Goal: Transaction & Acquisition: Book appointment/travel/reservation

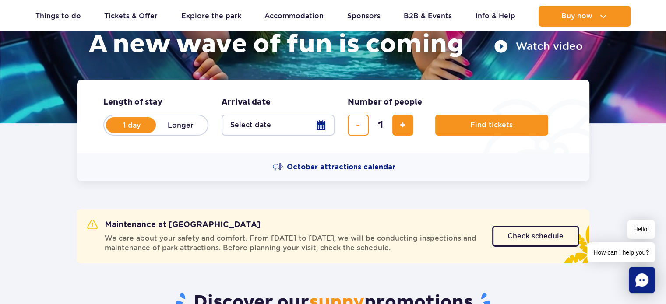
scroll to position [152, 0]
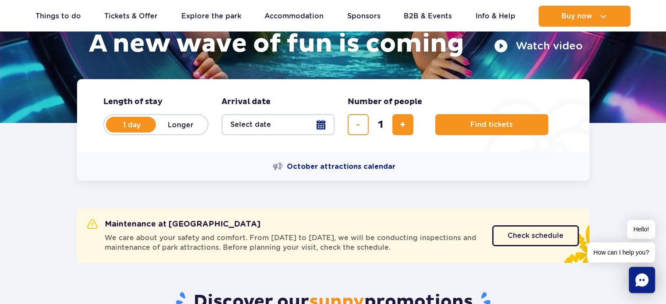
click at [178, 126] on label "Longer" at bounding box center [181, 125] width 50 height 18
click at [166, 132] on input "Longer" at bounding box center [161, 133] width 10 height 2
radio input "false"
radio input "true"
click at [322, 124] on button "Select date" at bounding box center [278, 124] width 113 height 21
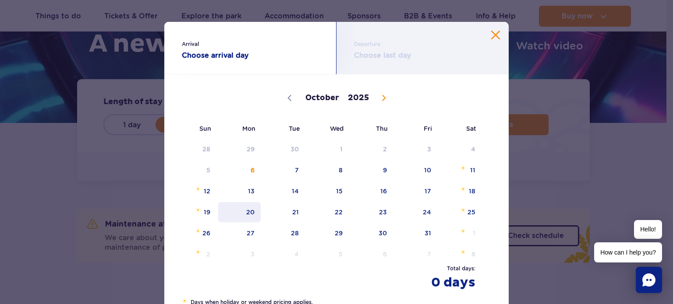
click at [249, 208] on span "20" at bounding box center [239, 212] width 44 height 20
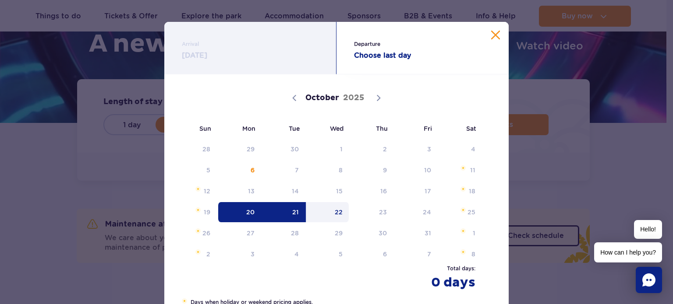
click at [335, 213] on span "22" at bounding box center [328, 212] width 44 height 20
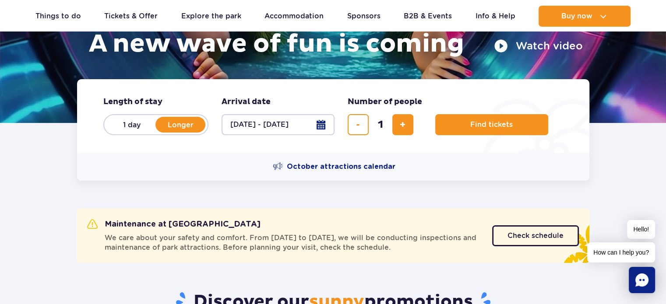
click at [320, 126] on button "[DATE] - [DATE]" at bounding box center [278, 124] width 113 height 21
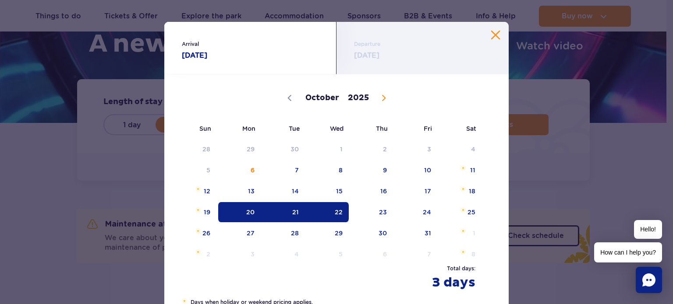
click at [495, 34] on button "Close calendar" at bounding box center [495, 35] width 9 height 9
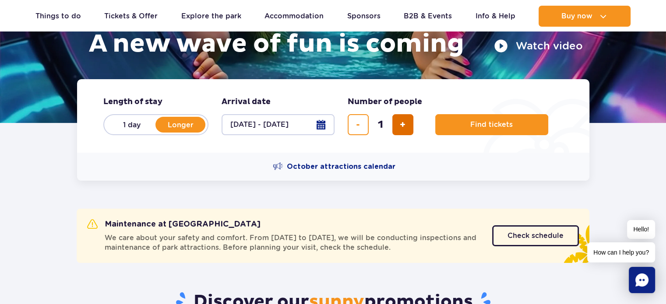
click at [398, 119] on button "add ticket" at bounding box center [402, 124] width 21 height 21
click at [357, 125] on span "remove ticket" at bounding box center [358, 125] width 4 height 0
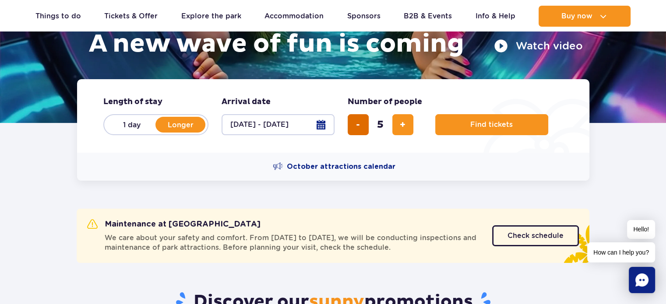
type input "4"
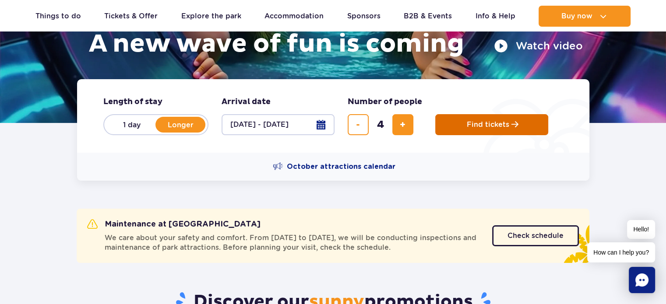
click at [505, 121] on span "Find tickets" at bounding box center [488, 125] width 42 height 8
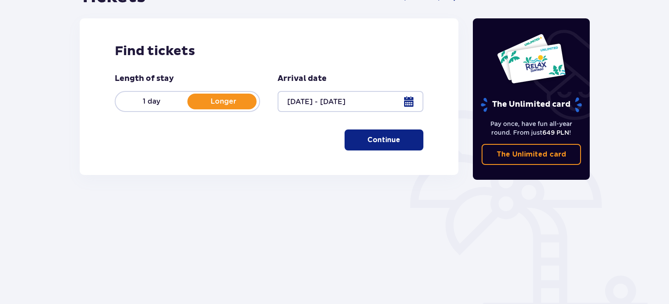
scroll to position [142, 0]
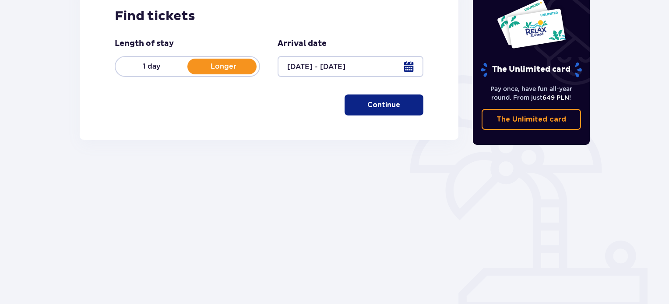
click at [368, 104] on p "Continue" at bounding box center [384, 105] width 33 height 10
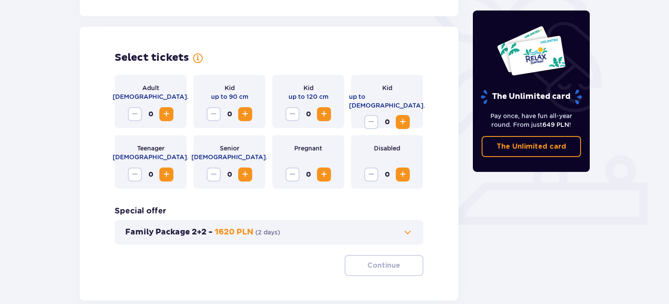
scroll to position [244, 0]
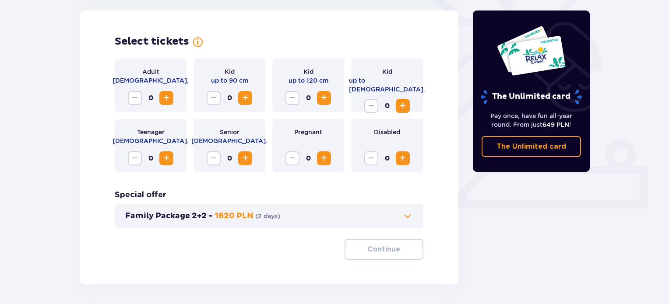
click at [169, 101] on span "Increase" at bounding box center [166, 98] width 11 height 11
click at [321, 99] on span "Increase" at bounding box center [324, 98] width 11 height 11
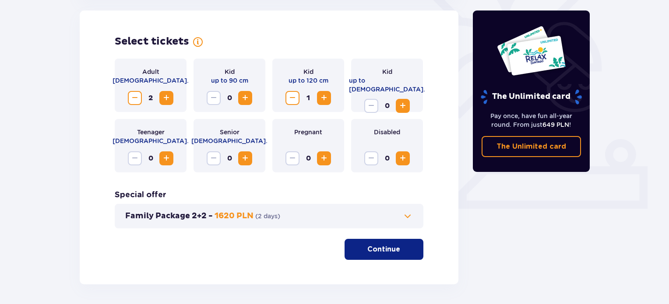
click at [321, 99] on span "Increase" at bounding box center [324, 98] width 11 height 11
click at [387, 248] on p "Continue" at bounding box center [384, 250] width 33 height 10
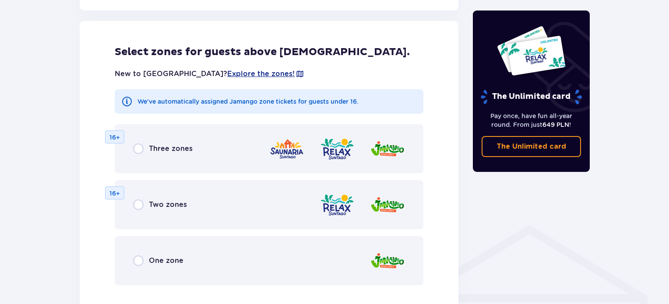
scroll to position [566, 0]
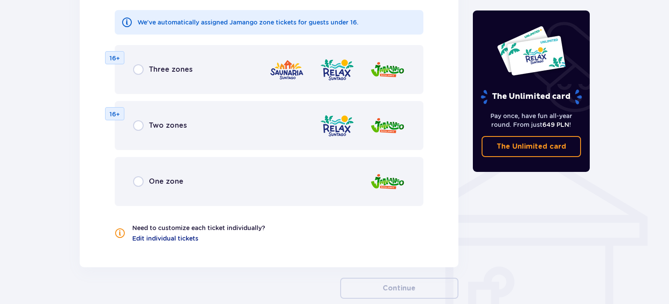
click at [137, 179] on input "radio" at bounding box center [138, 182] width 11 height 11
radio input "true"
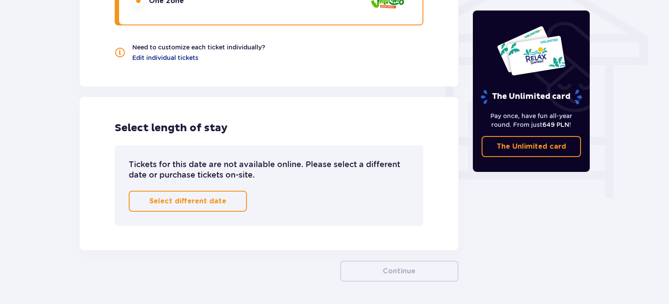
scroll to position [776, 0]
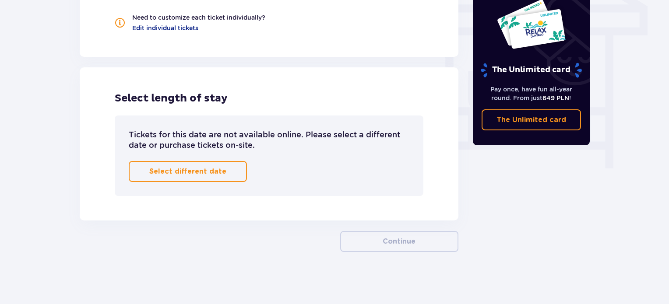
click at [159, 170] on p "Select different date" at bounding box center [187, 172] width 77 height 10
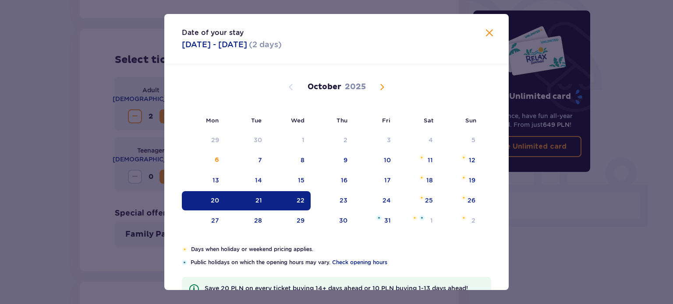
scroll to position [115, 0]
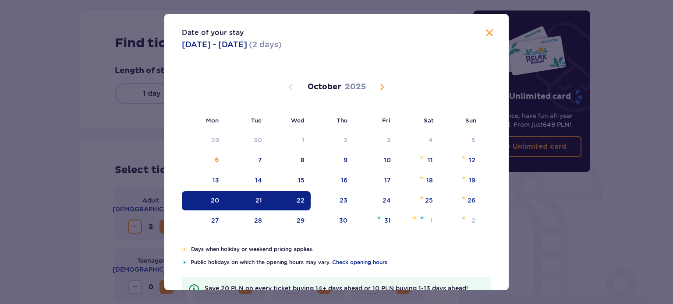
click at [297, 197] on div "22" at bounding box center [301, 200] width 8 height 9
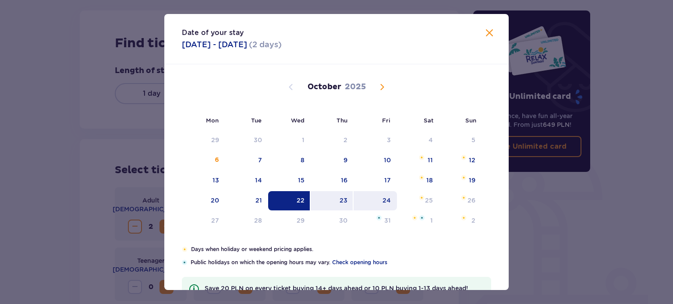
click at [385, 198] on div "24" at bounding box center [386, 200] width 8 height 9
type input "[DATE] - [DATE]"
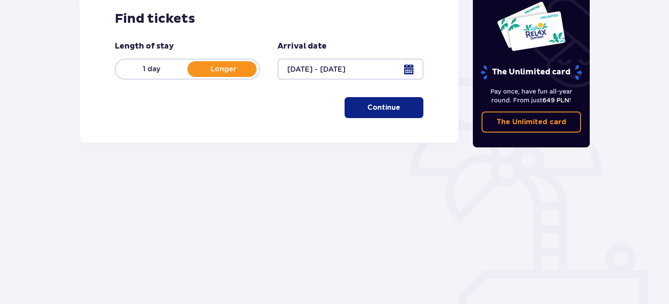
scroll to position [142, 0]
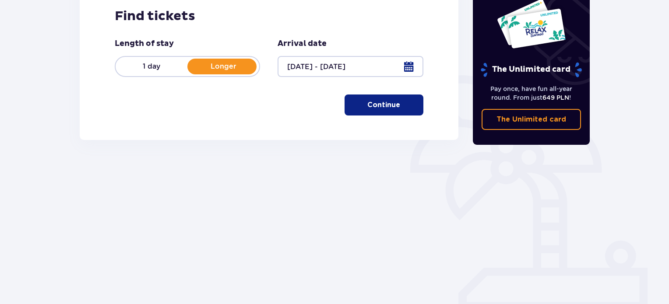
click at [378, 106] on p "Continue" at bounding box center [384, 105] width 33 height 10
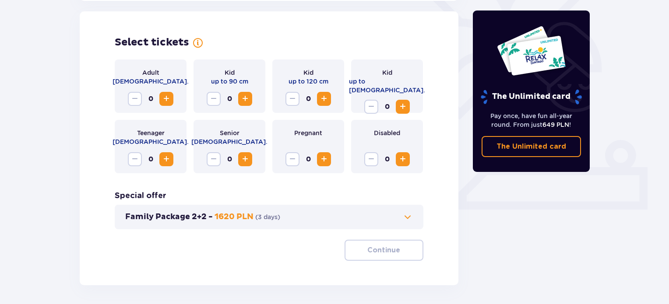
scroll to position [244, 0]
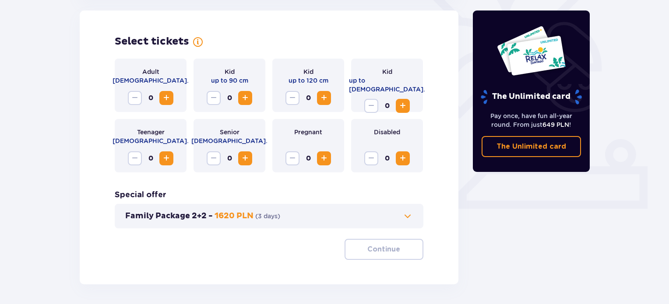
click at [159, 95] on button "Increase" at bounding box center [166, 98] width 14 height 14
click at [327, 96] on span "Increase" at bounding box center [324, 98] width 11 height 11
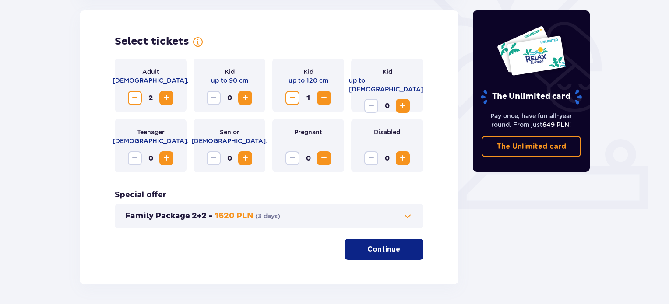
click at [327, 96] on span "Increase" at bounding box center [324, 98] width 11 height 11
click at [360, 250] on button "Continue" at bounding box center [384, 249] width 79 height 21
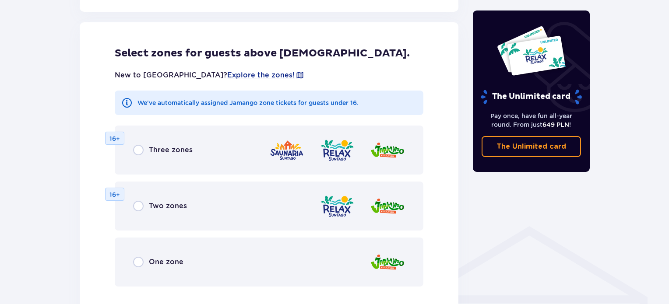
scroll to position [486, 0]
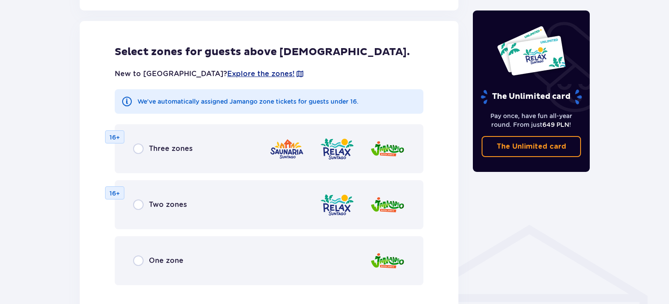
click at [139, 257] on input "radio" at bounding box center [138, 261] width 11 height 11
radio input "true"
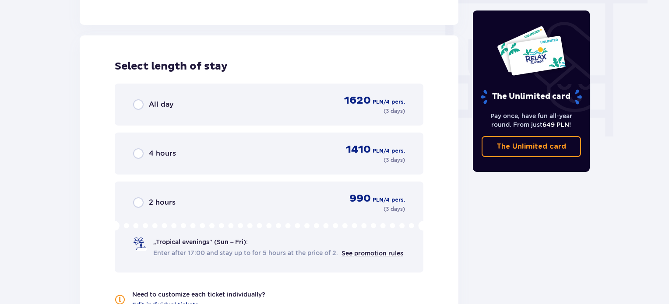
scroll to position [811, 0]
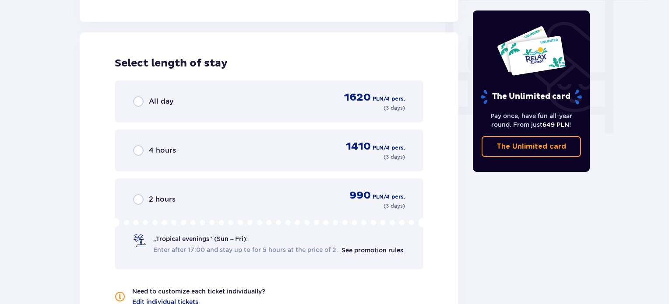
click at [136, 101] on input "radio" at bounding box center [138, 101] width 11 height 11
radio input "true"
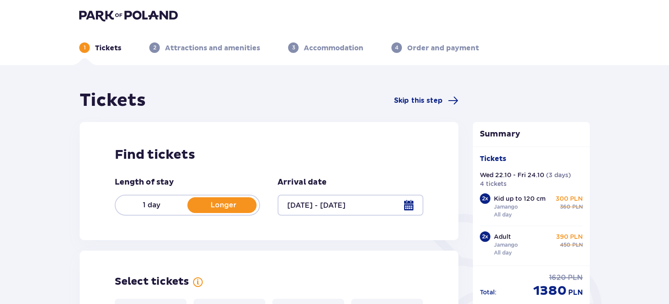
scroll to position [0, 0]
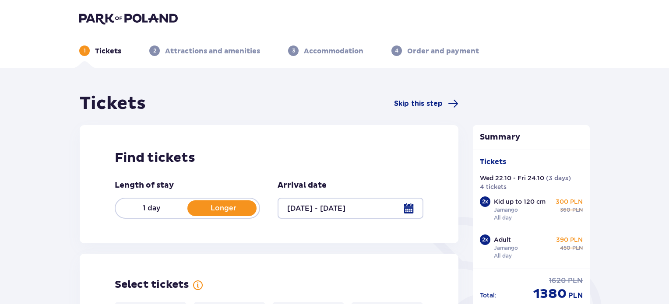
click at [412, 210] on div at bounding box center [350, 208] width 145 height 21
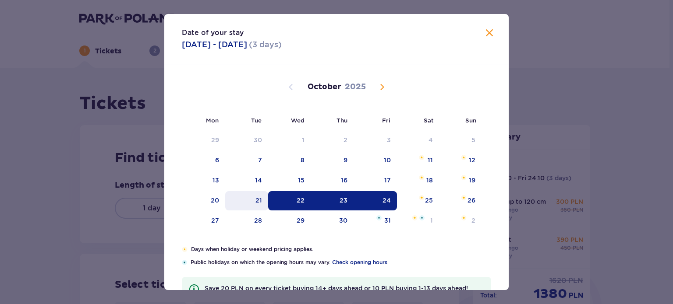
click at [258, 200] on div "21" at bounding box center [258, 200] width 7 height 9
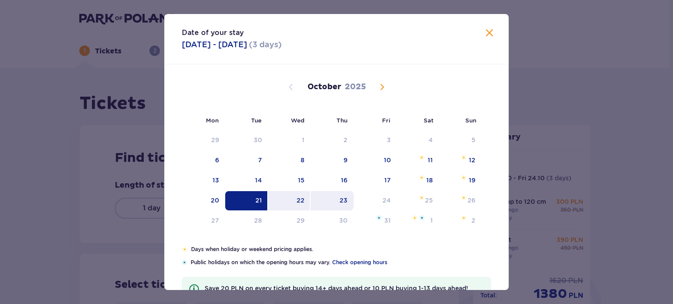
click at [338, 198] on div "23" at bounding box center [332, 200] width 43 height 19
type input "[DATE] - [DATE]"
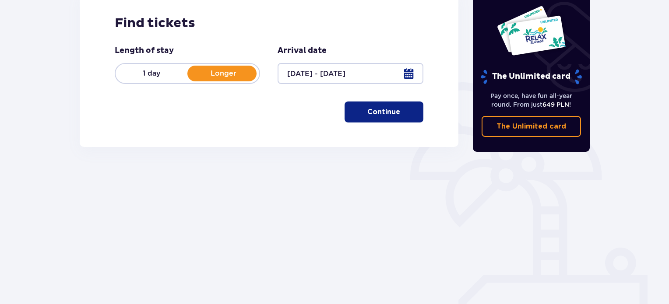
scroll to position [142, 0]
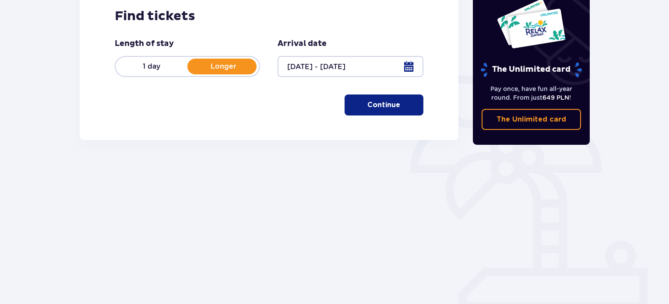
click at [377, 106] on p "Continue" at bounding box center [384, 105] width 33 height 10
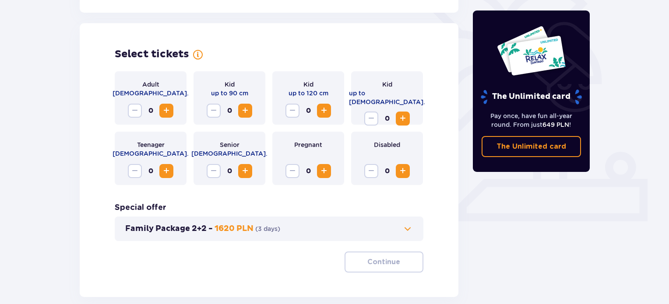
scroll to position [244, 0]
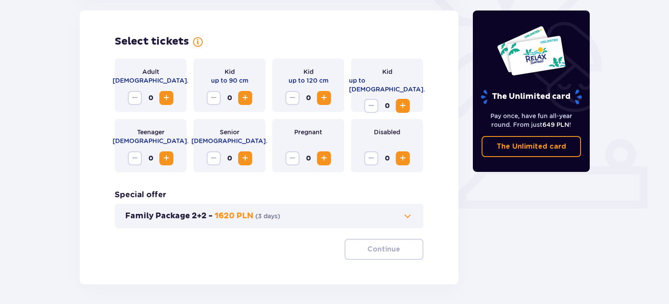
click at [170, 95] on span "Increase" at bounding box center [166, 98] width 11 height 11
click at [325, 93] on span "Increase" at bounding box center [324, 98] width 11 height 11
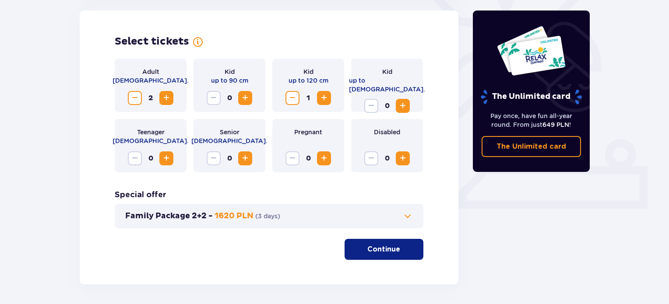
click at [325, 93] on span "Increase" at bounding box center [324, 98] width 11 height 11
click at [382, 250] on p "Continue" at bounding box center [384, 250] width 33 height 10
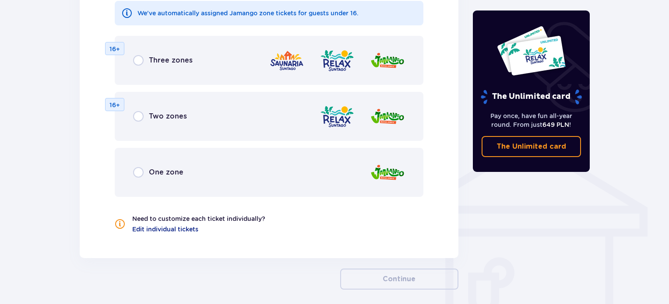
scroll to position [575, 0]
click at [136, 170] on input "radio" at bounding box center [138, 172] width 11 height 11
radio input "true"
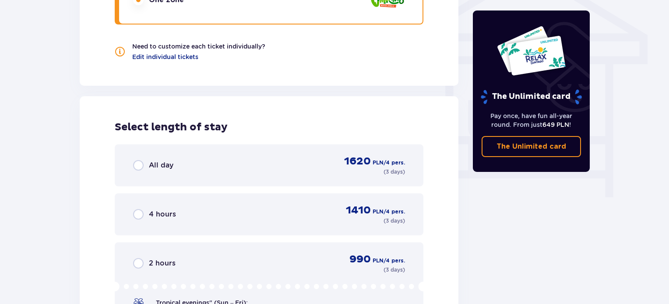
scroll to position [792, 0]
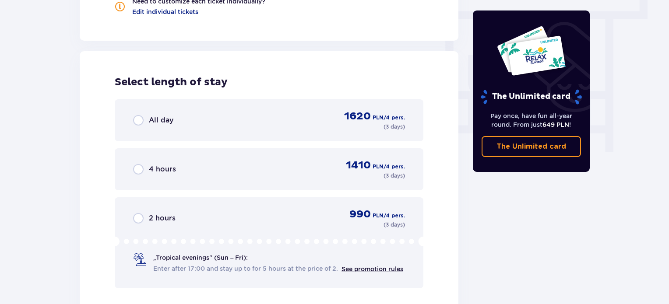
click at [136, 121] on input "radio" at bounding box center [138, 120] width 11 height 11
radio input "true"
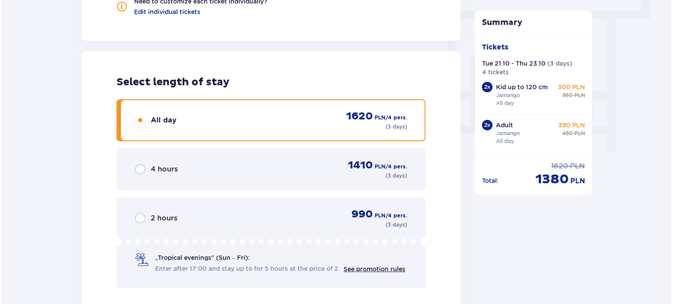
scroll to position [970, 0]
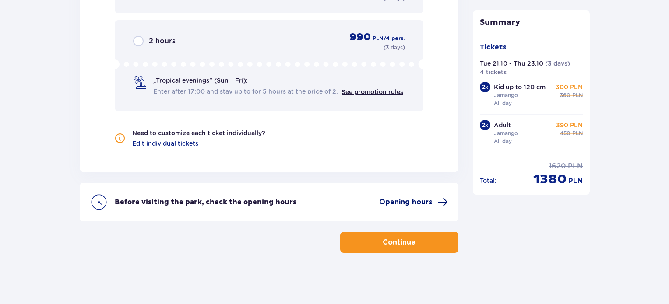
click at [423, 202] on span "Opening hours" at bounding box center [405, 203] width 53 height 10
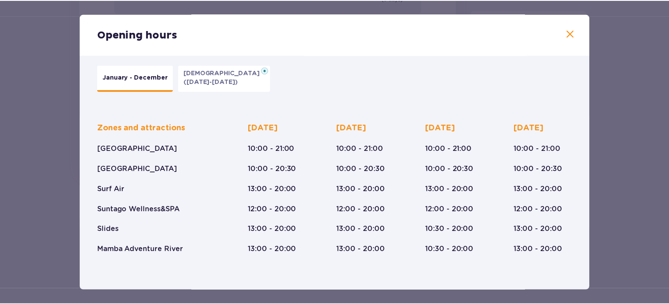
scroll to position [11, 0]
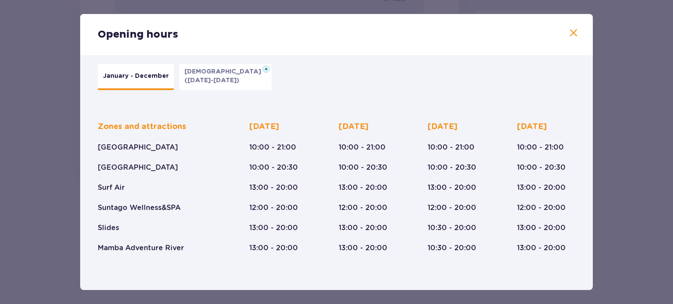
click at [570, 30] on span at bounding box center [573, 33] width 11 height 11
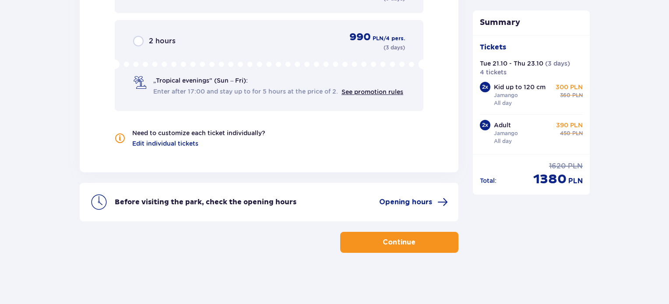
click at [389, 240] on p "Continue" at bounding box center [399, 243] width 33 height 10
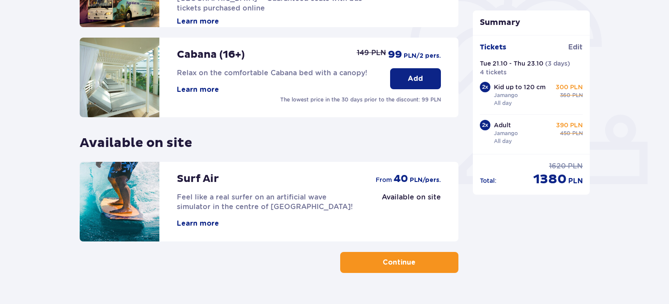
scroll to position [289, 0]
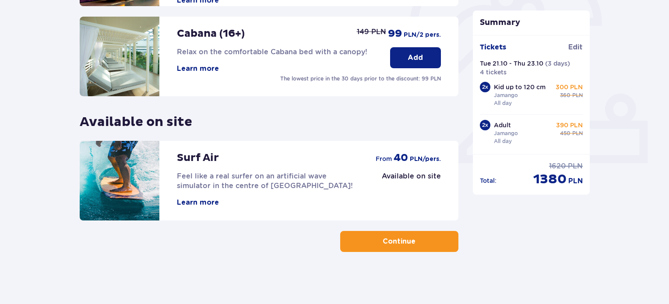
click at [386, 247] on button "Continue" at bounding box center [399, 241] width 118 height 21
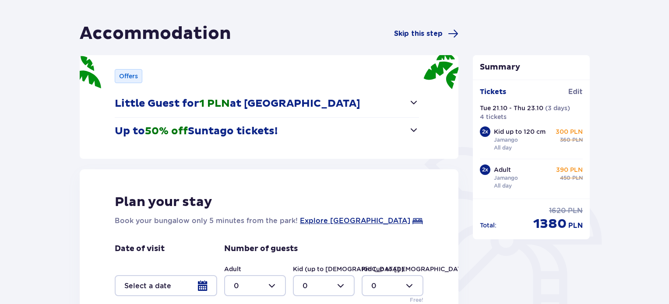
scroll to position [70, 0]
click at [410, 133] on span "button" at bounding box center [414, 130] width 11 height 11
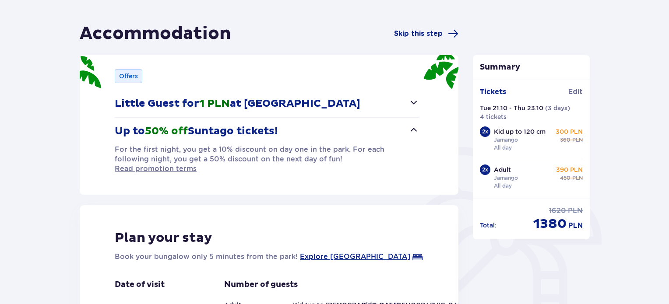
click at [415, 96] on button "Little Guest for 1 PLN at [GEOGRAPHIC_DATA]" at bounding box center [267, 103] width 304 height 27
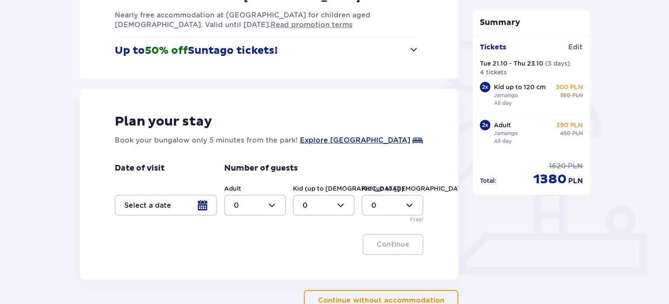
scroll to position [179, 0]
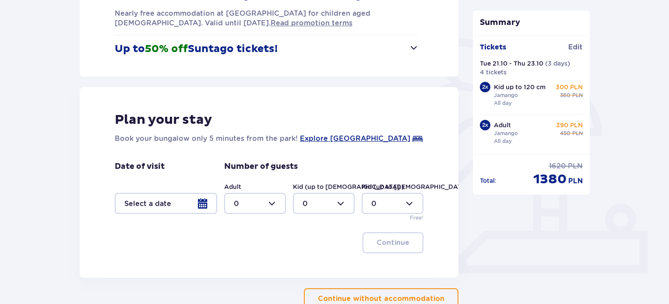
click at [200, 208] on div at bounding box center [166, 203] width 103 height 21
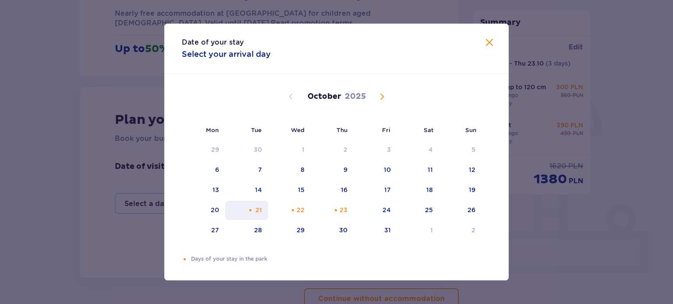
click at [253, 210] on div "Orange dot" at bounding box center [250, 211] width 6 height 6
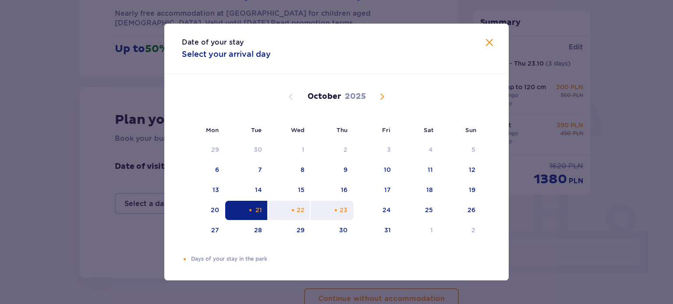
click at [339, 210] on div "23" at bounding box center [332, 210] width 43 height 19
type input "[DATE] - [DATE]"
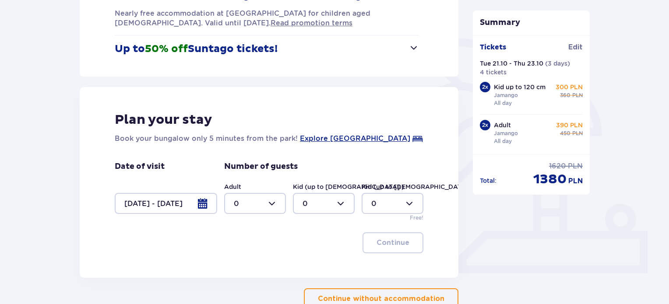
click at [272, 203] on div at bounding box center [255, 203] width 62 height 21
click at [253, 152] on div "2" at bounding box center [255, 155] width 42 height 10
type input "2"
click at [341, 205] on div at bounding box center [324, 203] width 62 height 21
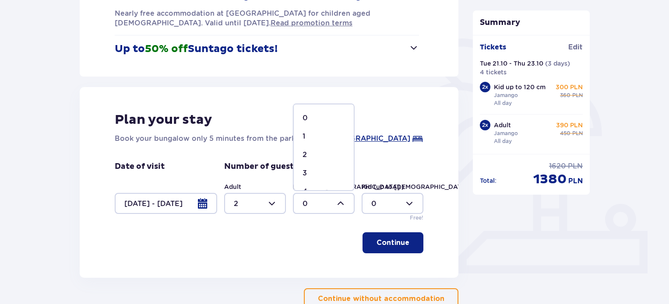
click at [312, 152] on div "2" at bounding box center [324, 155] width 42 height 10
type input "2"
click at [396, 245] on p "Continue" at bounding box center [393, 243] width 33 height 10
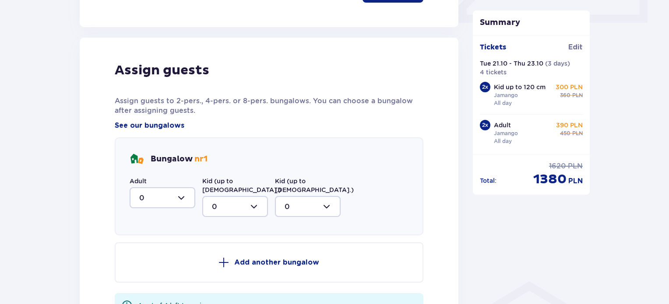
scroll to position [417, 0]
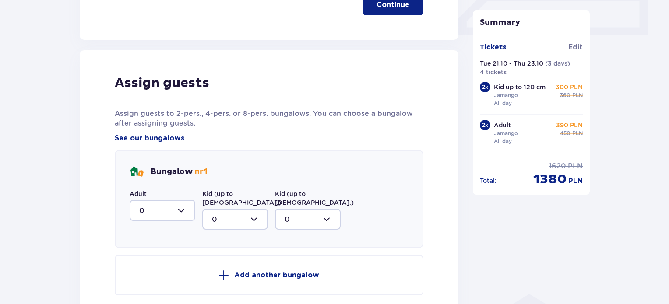
click at [182, 210] on div at bounding box center [163, 210] width 66 height 21
click at [156, 276] on div "2" at bounding box center [162, 274] width 46 height 10
type input "2"
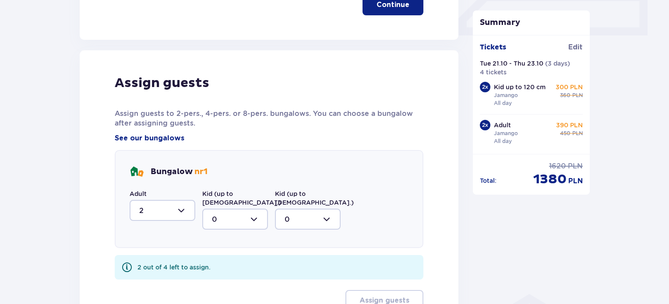
click at [256, 209] on div at bounding box center [235, 219] width 66 height 21
click at [226, 278] on div "2" at bounding box center [235, 283] width 46 height 10
type input "2"
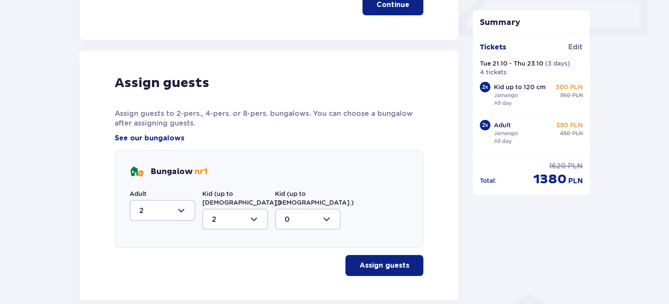
click at [371, 261] on p "Assign guests" at bounding box center [385, 266] width 50 height 10
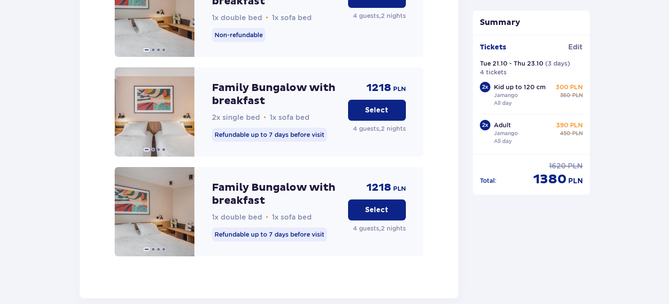
scroll to position [1397, 0]
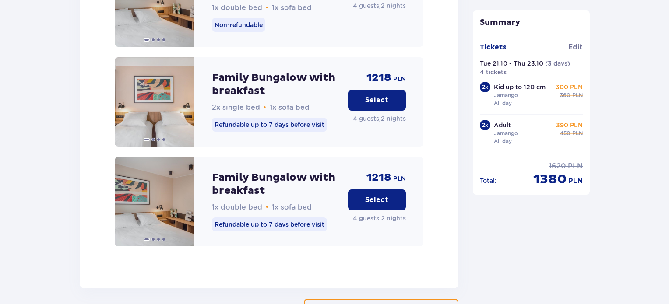
click at [378, 195] on p "Select" at bounding box center [376, 200] width 23 height 10
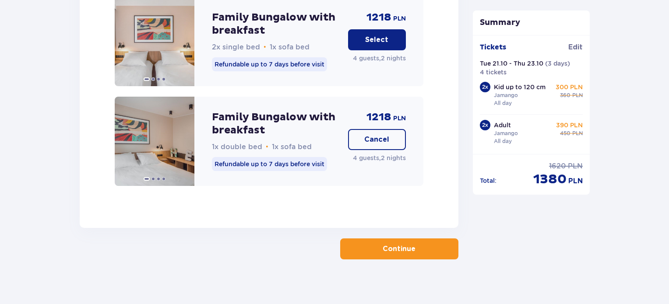
scroll to position [1457, 0]
click at [184, 138] on span at bounding box center [184, 141] width 7 height 7
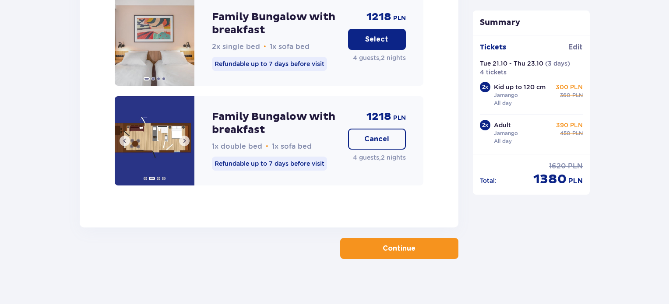
click at [184, 138] on span at bounding box center [184, 141] width 7 height 7
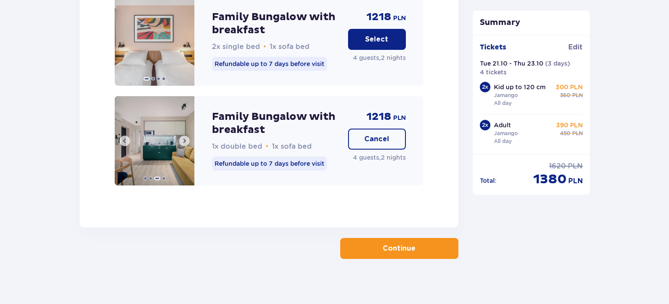
click at [184, 138] on span at bounding box center [184, 141] width 7 height 7
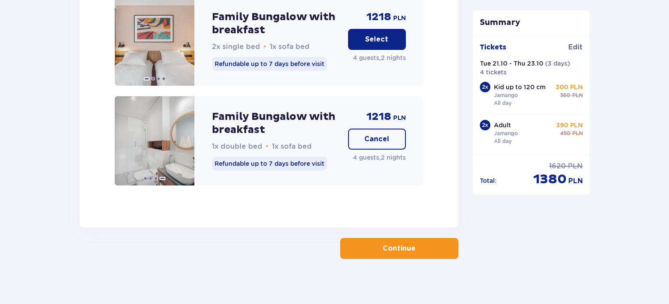
click at [411, 241] on button "Continue" at bounding box center [399, 248] width 118 height 21
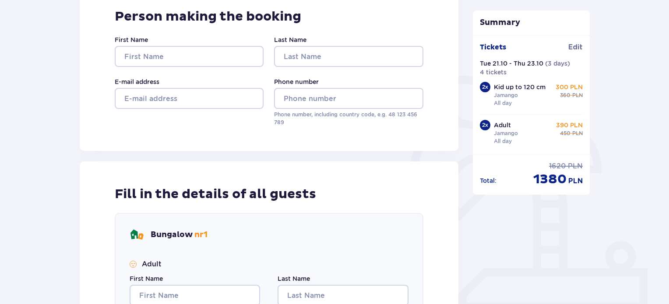
scroll to position [82, 0]
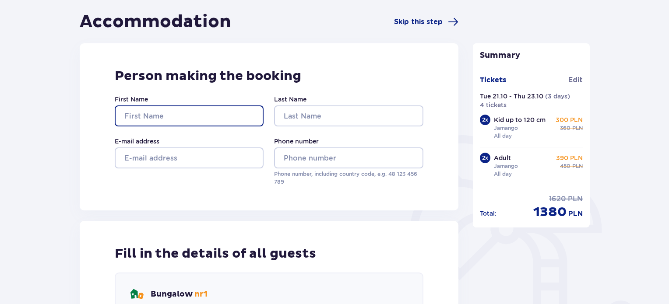
click at [135, 113] on input "First Name" at bounding box center [189, 116] width 149 height 21
type input "Mudite"
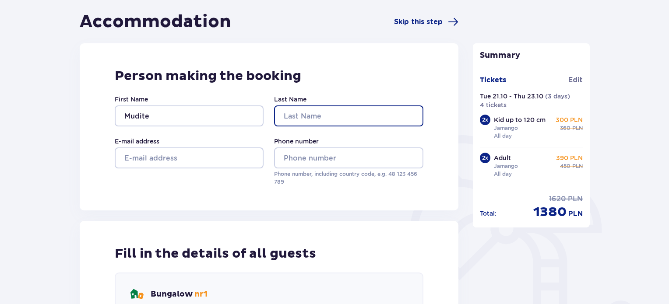
click at [289, 117] on input "Last Name" at bounding box center [348, 116] width 149 height 21
type input "Kiselova"
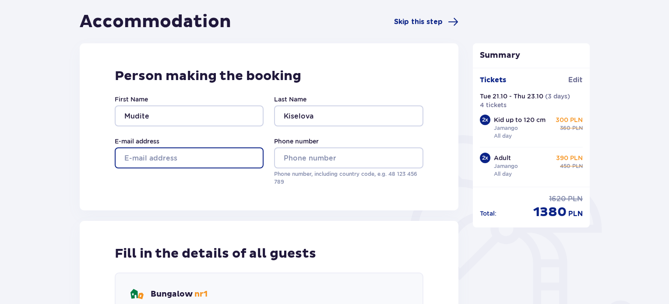
click at [133, 158] on input "E-mail address" at bounding box center [189, 158] width 149 height 21
type input "[EMAIL_ADDRESS][DOMAIN_NAME]"
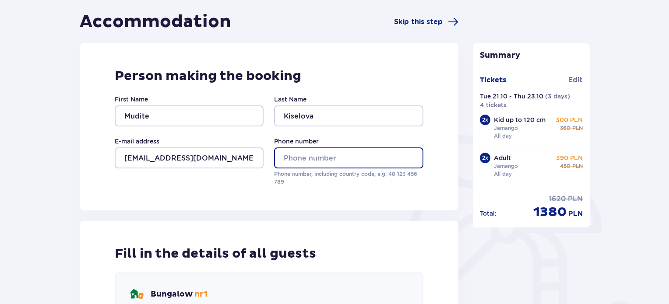
click at [300, 158] on input "Phone number" at bounding box center [348, 158] width 149 height 21
type input "[PHONE_NUMBER]"
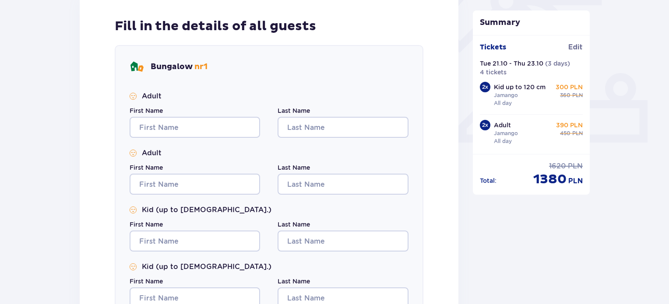
scroll to position [318, 0]
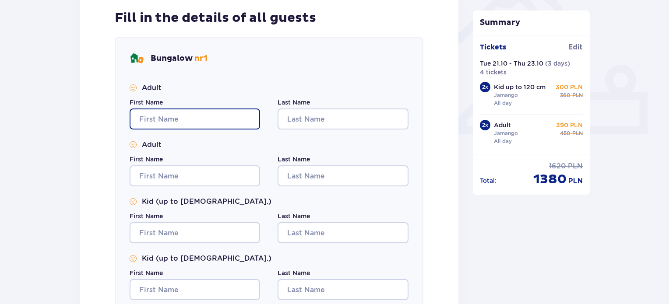
click at [145, 112] on input "First Name" at bounding box center [195, 119] width 131 height 21
type input "Mudite"
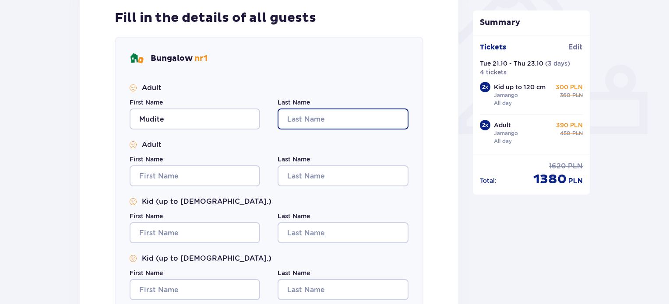
click at [318, 122] on input "Last Name" at bounding box center [343, 119] width 131 height 21
type input "Kiselova"
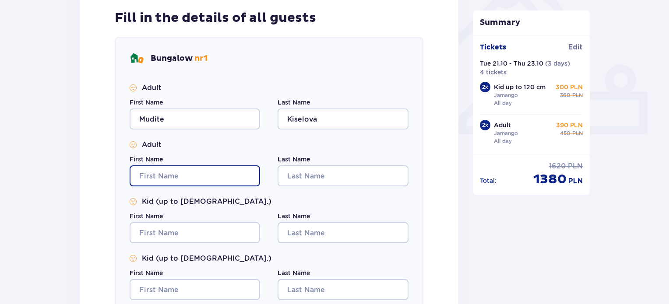
click at [158, 173] on input "First Name" at bounding box center [195, 176] width 131 height 21
type input "Oļegs"
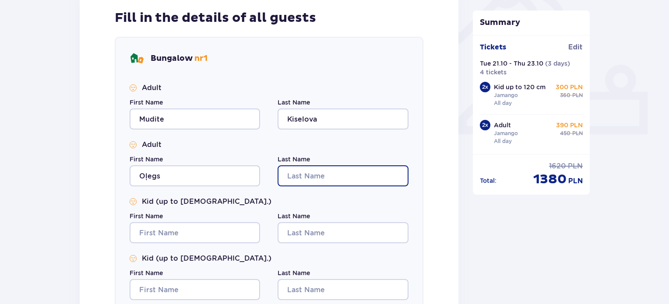
click at [293, 176] on input "Last Name" at bounding box center [343, 176] width 131 height 21
type input "Kiselovs"
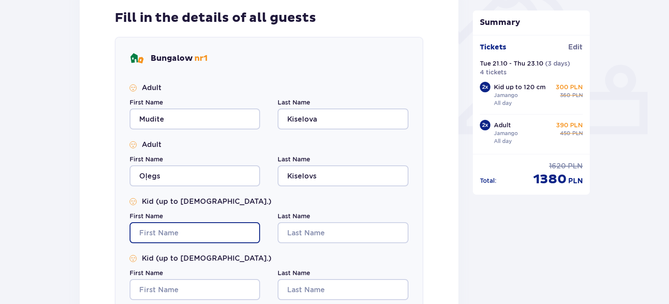
click at [157, 228] on input "First Name" at bounding box center [195, 233] width 131 height 21
type input "Dace"
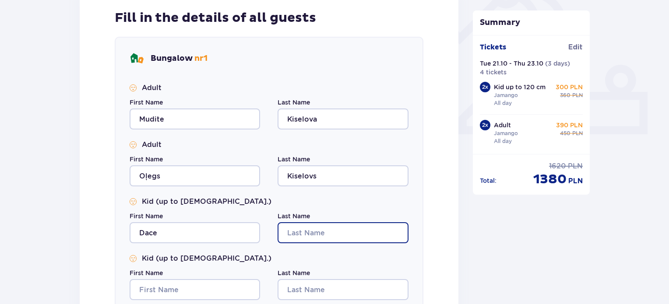
click at [294, 229] on input "Last Name" at bounding box center [343, 233] width 131 height 21
type input "Kiselova"
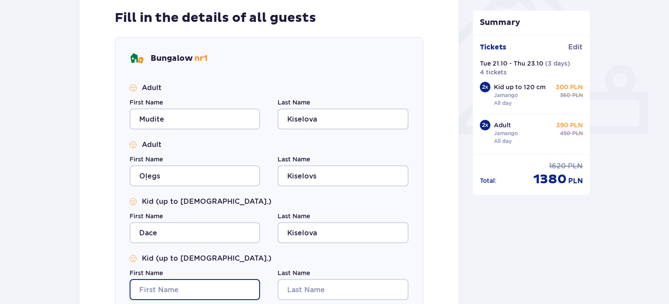
click at [159, 286] on input "First Name" at bounding box center [195, 289] width 131 height 21
type input "Donāts"
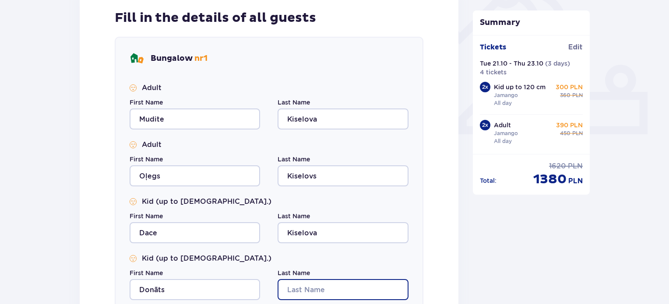
click at [304, 285] on input "Last Name" at bounding box center [343, 289] width 131 height 21
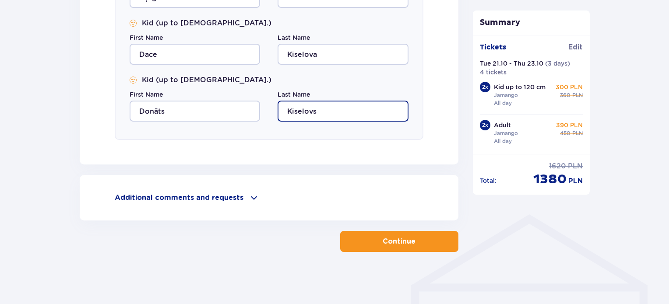
scroll to position [496, 0]
type input "Kiselovs"
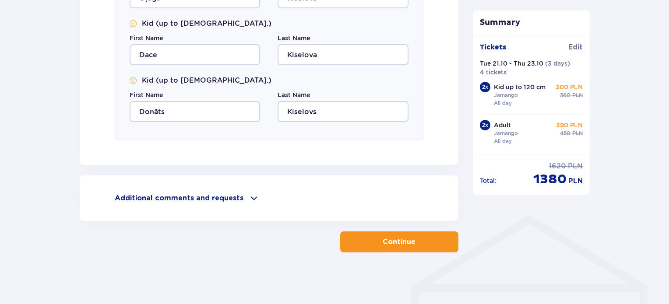
click at [249, 199] on span at bounding box center [254, 198] width 11 height 11
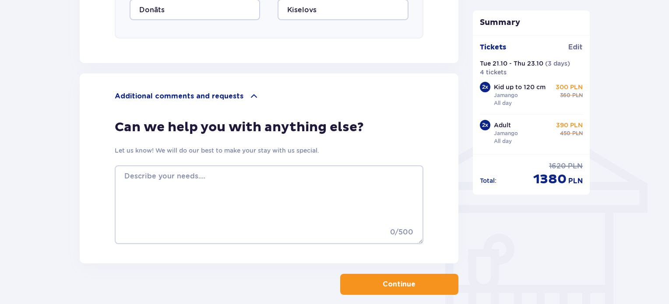
scroll to position [599, 0]
click at [388, 281] on p "Continue" at bounding box center [399, 284] width 33 height 10
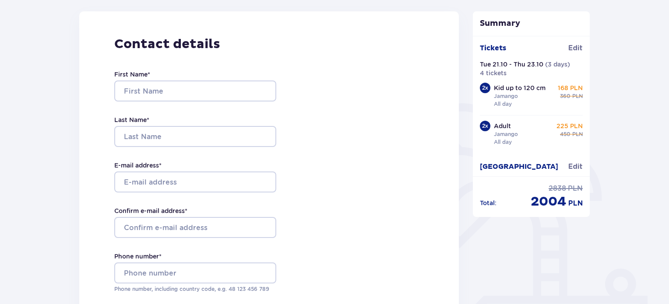
scroll to position [112, 0]
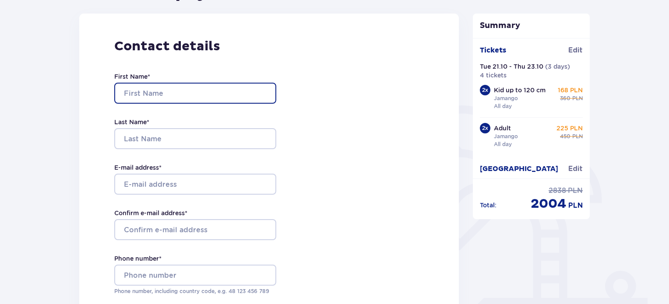
click at [172, 86] on input "First Name *" at bounding box center [195, 93] width 162 height 21
type input "Mudīte"
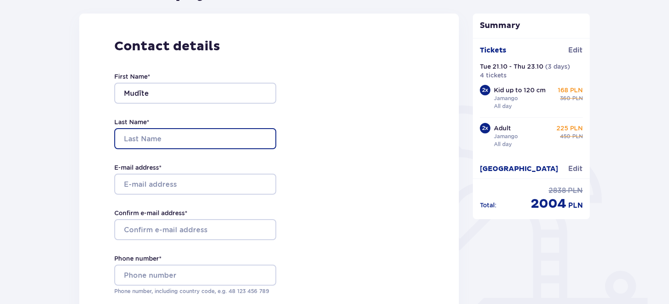
click at [125, 136] on input "Last Name *" at bounding box center [195, 138] width 162 height 21
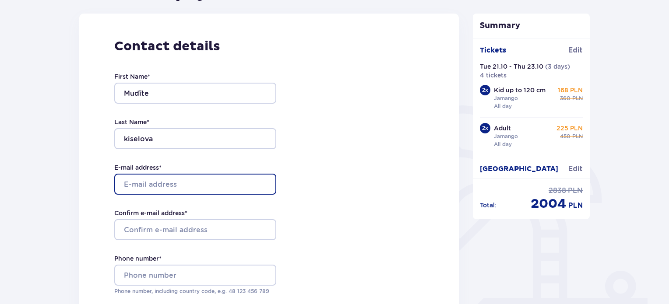
click at [131, 181] on input "E-mail address *" at bounding box center [195, 184] width 162 height 21
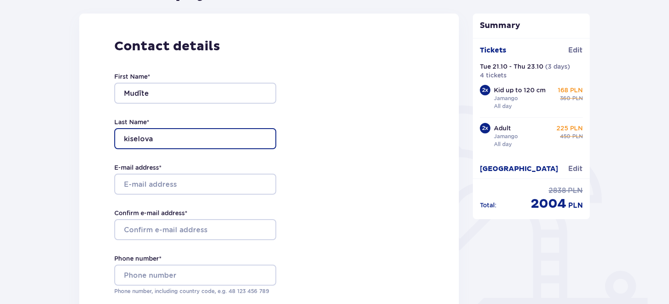
click at [134, 138] on input "kiselova" at bounding box center [195, 138] width 162 height 21
type input "Kiselova"
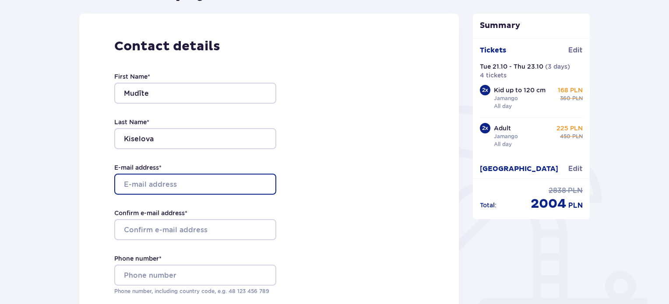
click at [131, 182] on input "E-mail address *" at bounding box center [195, 184] width 162 height 21
type input "[EMAIL_ADDRESS][DOMAIN_NAME]"
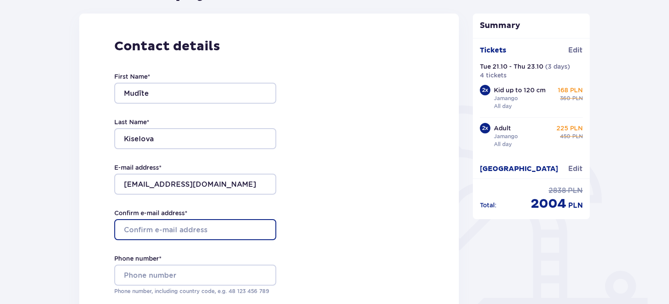
click at [127, 230] on input "Confirm e-mail address *" at bounding box center [195, 229] width 162 height 21
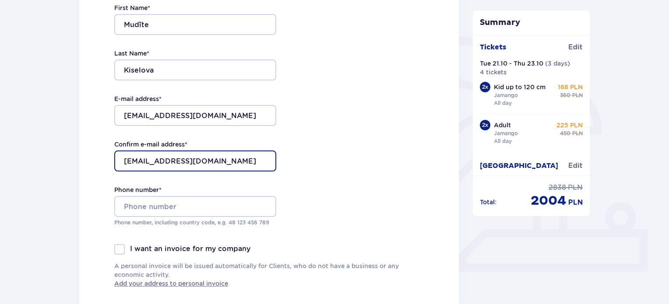
type input "[EMAIL_ADDRESS][DOMAIN_NAME]"
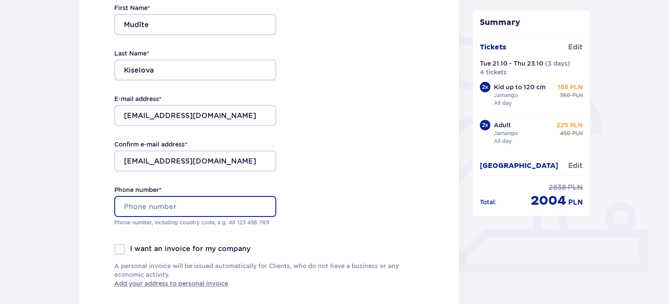
click at [138, 206] on input "Phone number *" at bounding box center [195, 206] width 162 height 21
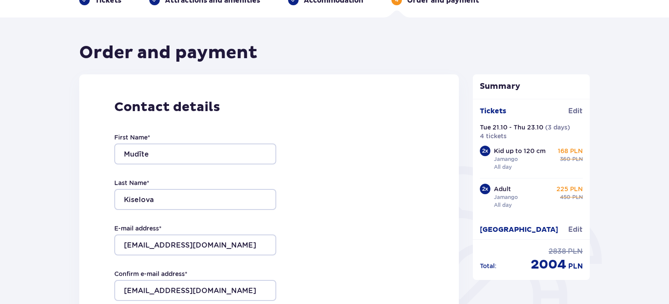
scroll to position [50, 0]
type input "[PHONE_NUMBER]"
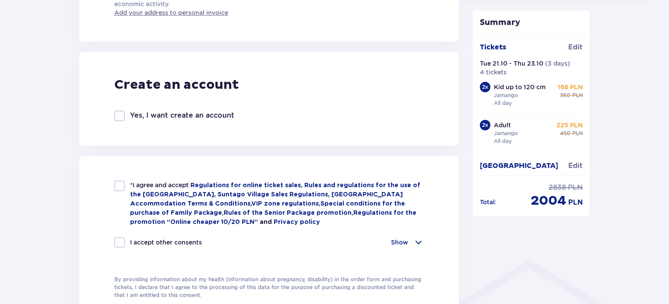
scroll to position [452, 0]
click at [118, 188] on div at bounding box center [119, 185] width 11 height 11
checkbox input "true"
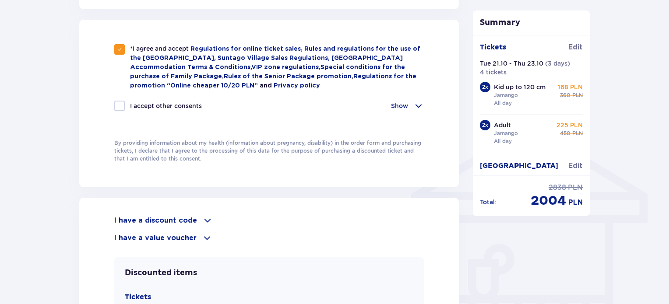
scroll to position [589, 0]
